Goal: Information Seeking & Learning: Learn about a topic

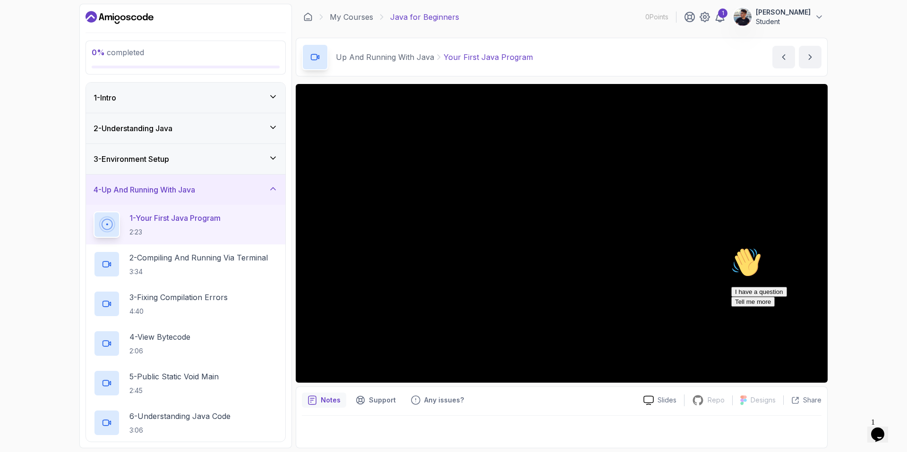
click at [680, 248] on icon "Chat attention grabber" at bounding box center [731, 248] width 0 height 0
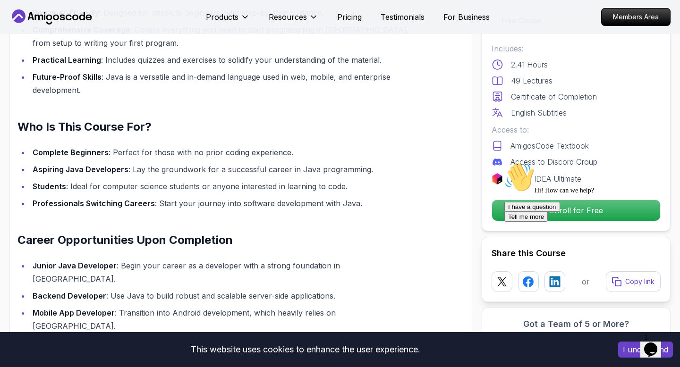
scroll to position [951, 0]
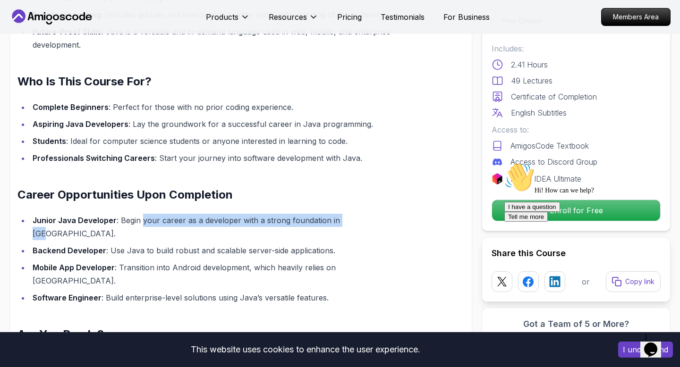
drag, startPoint x: 140, startPoint y: 206, endPoint x: 350, endPoint y: 205, distance: 209.7
click at [350, 214] on li "Junior Java Developer : Begin your career as a developer with a strong foundati…" at bounding box center [225, 227] width 390 height 26
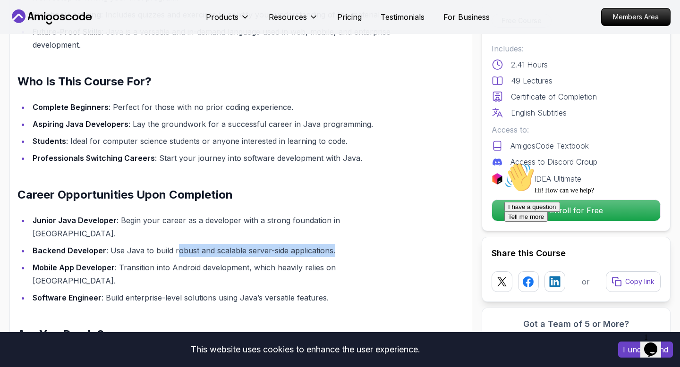
drag, startPoint x: 174, startPoint y: 230, endPoint x: 368, endPoint y: 230, distance: 193.7
click at [368, 244] on li "Backend Developer : Use Java to build robust and scalable server-side applicati…" at bounding box center [225, 250] width 390 height 13
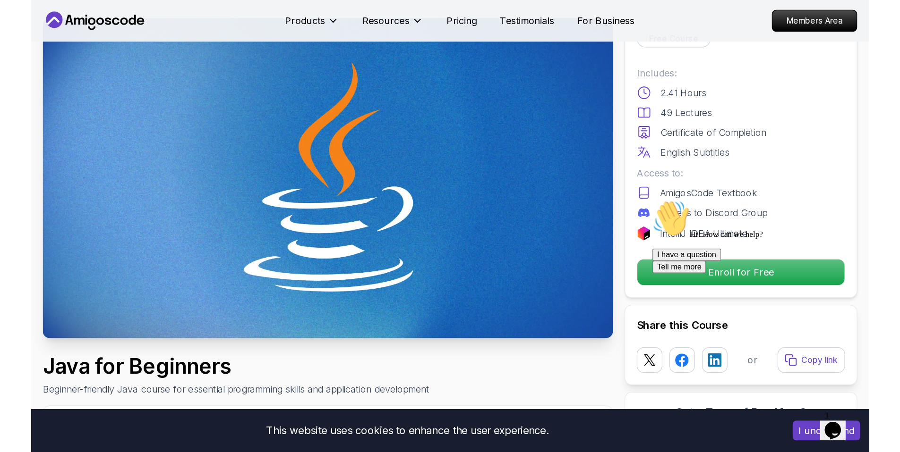
scroll to position [0, 0]
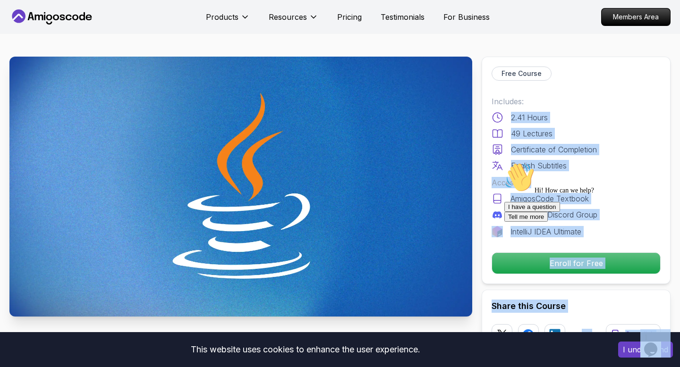
drag, startPoint x: 1007, startPoint y: 276, endPoint x: 563, endPoint y: 189, distance: 452.4
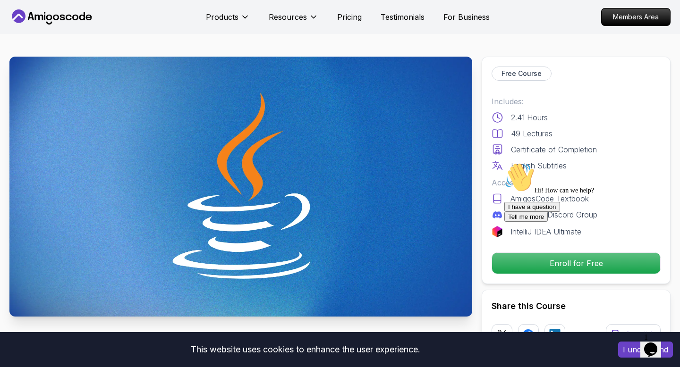
click at [563, 189] on div "Hi! How can we help? I have a question Tell me more" at bounding box center [589, 192] width 170 height 60
drag, startPoint x: 589, startPoint y: 224, endPoint x: 498, endPoint y: 71, distance: 177.5
click html "Hi! How can we help? I have a question Tell me more"
